Goal: Information Seeking & Learning: Learn about a topic

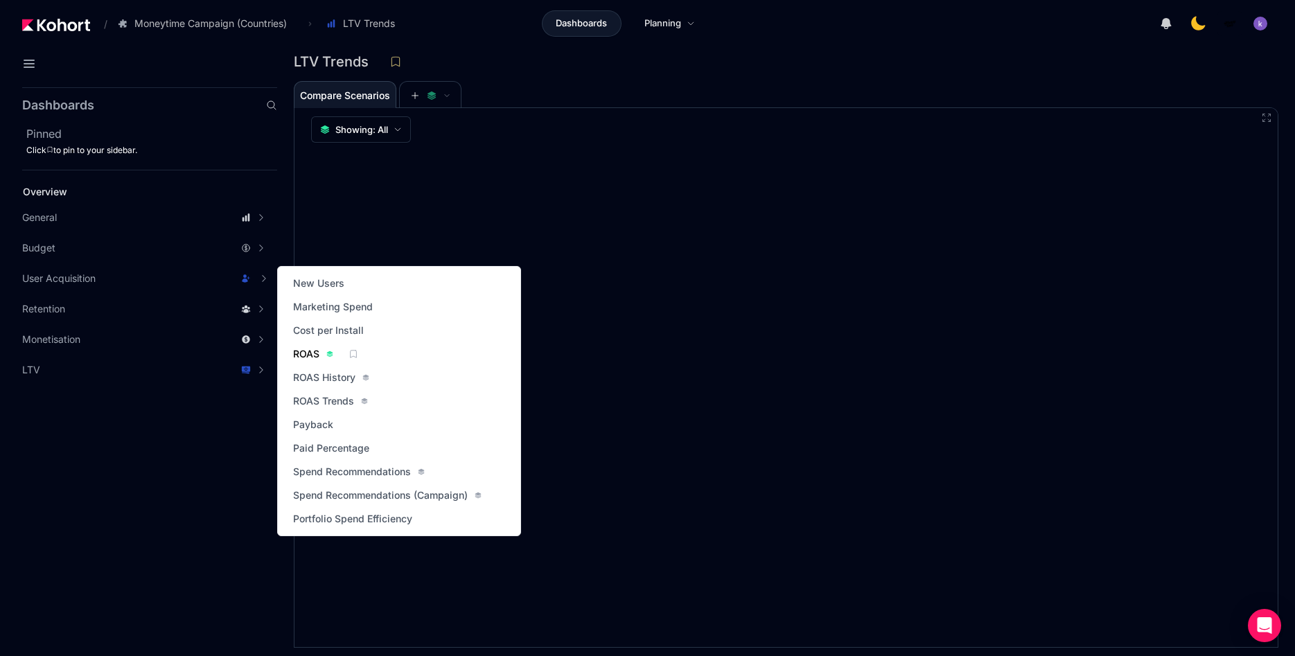
click at [305, 351] on span "ROAS" at bounding box center [306, 354] width 26 height 14
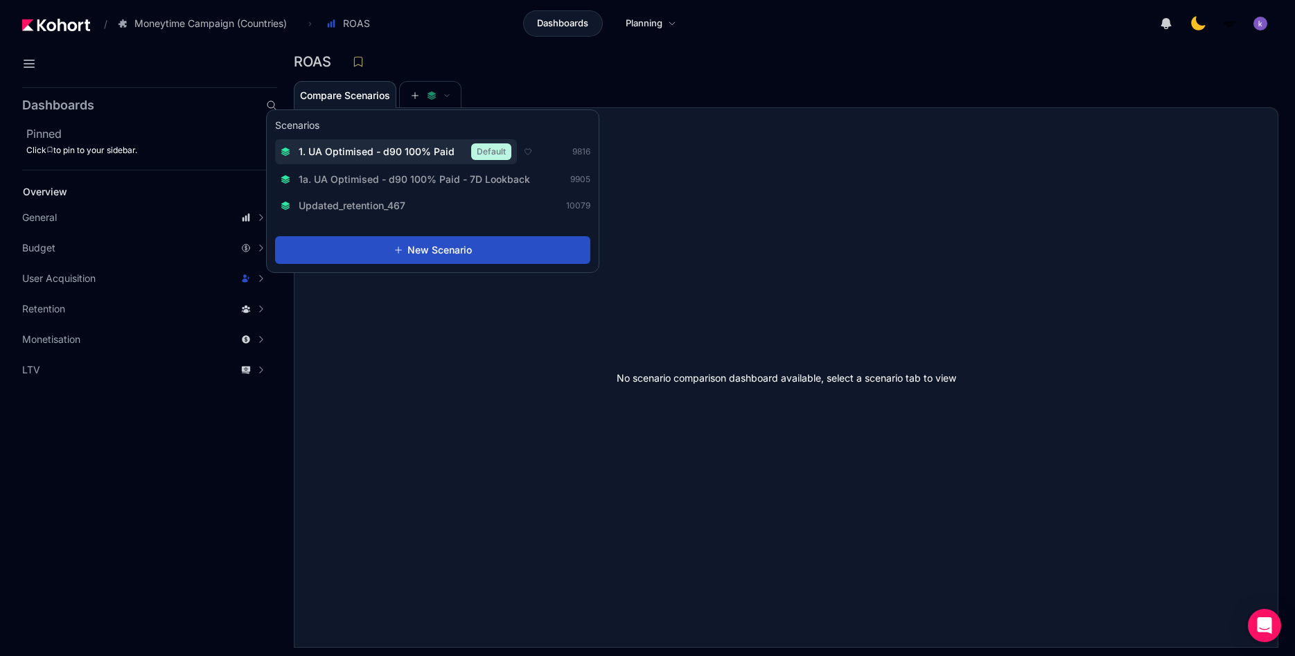
click at [389, 152] on span "1. UA Optimised - d90 100% Paid" at bounding box center [377, 152] width 156 height 14
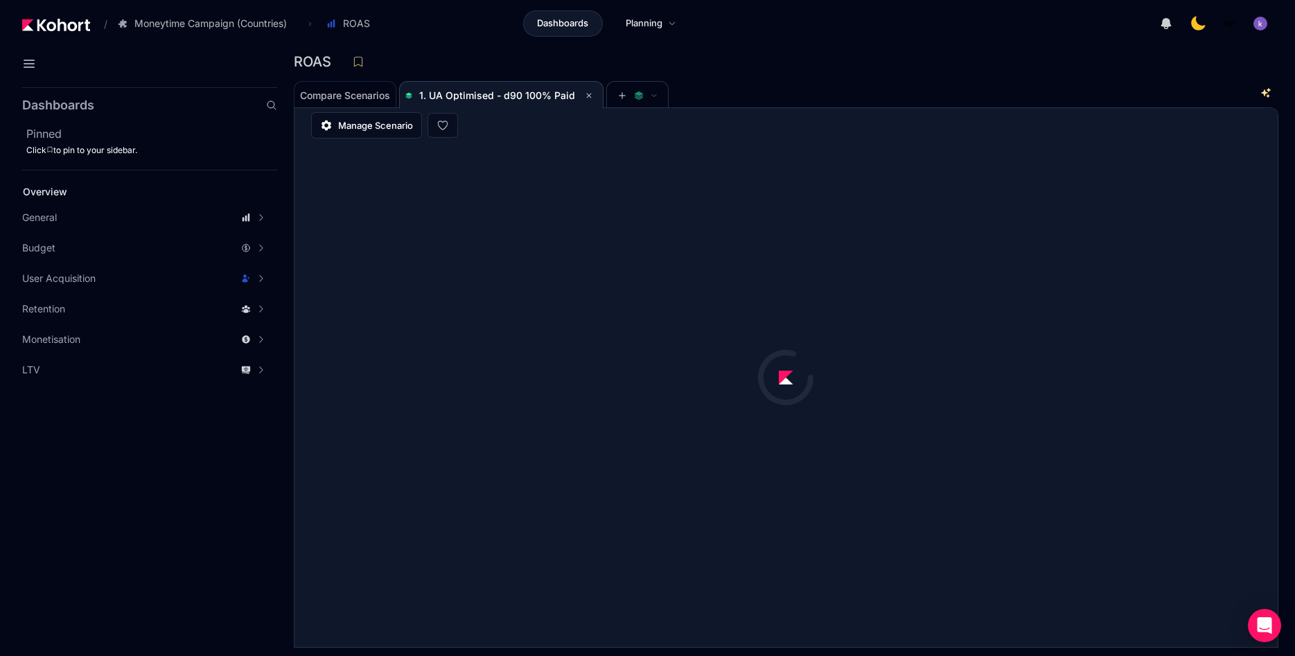
click at [736, 98] on div "Compare Scenarios 1. UA Optimised - d90 100% Paid" at bounding box center [776, 94] width 965 height 28
